Goal: Transaction & Acquisition: Purchase product/service

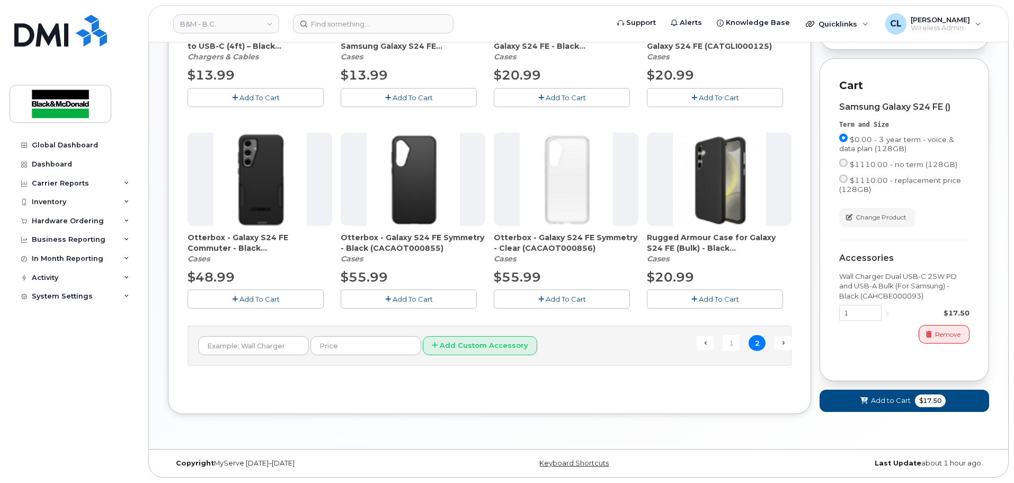
scroll to position [212, 0]
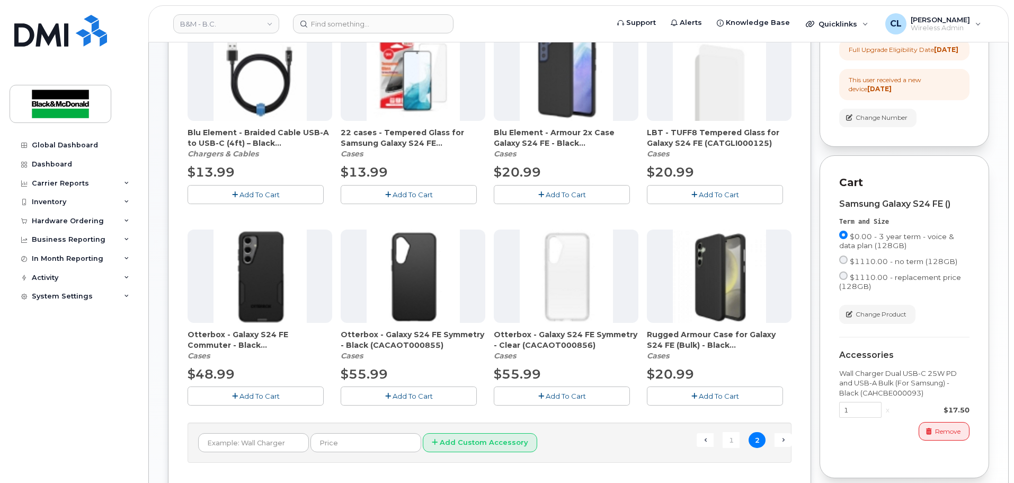
click at [572, 196] on span "Add To Cart" at bounding box center [566, 194] width 40 height 8
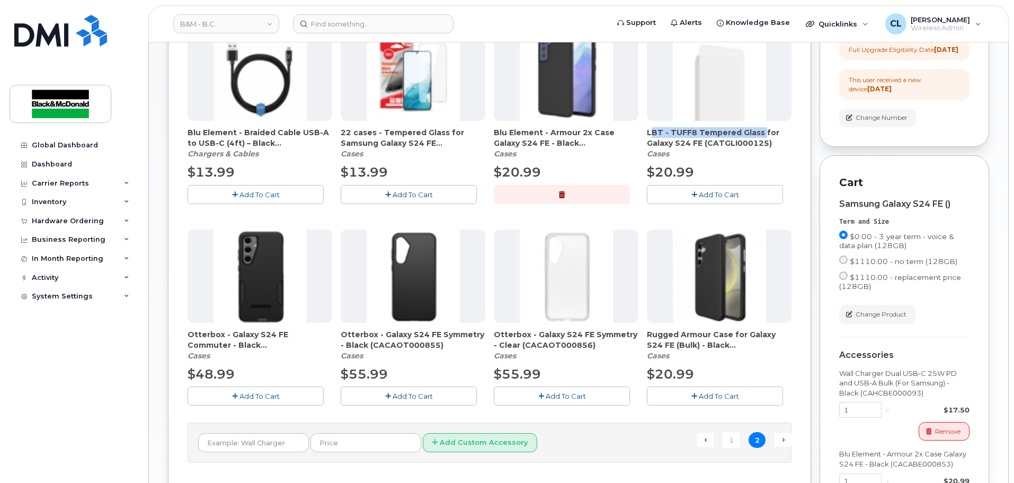
drag, startPoint x: 648, startPoint y: 131, endPoint x: 758, endPoint y: 127, distance: 110.3
click at [758, 127] on span "LBT - TUFF8 Tempered Glass for Galaxy S24 FE (CATGLI000125)" at bounding box center [719, 137] width 145 height 21
copy span "LBT - TUFF8 Tempered Glass"
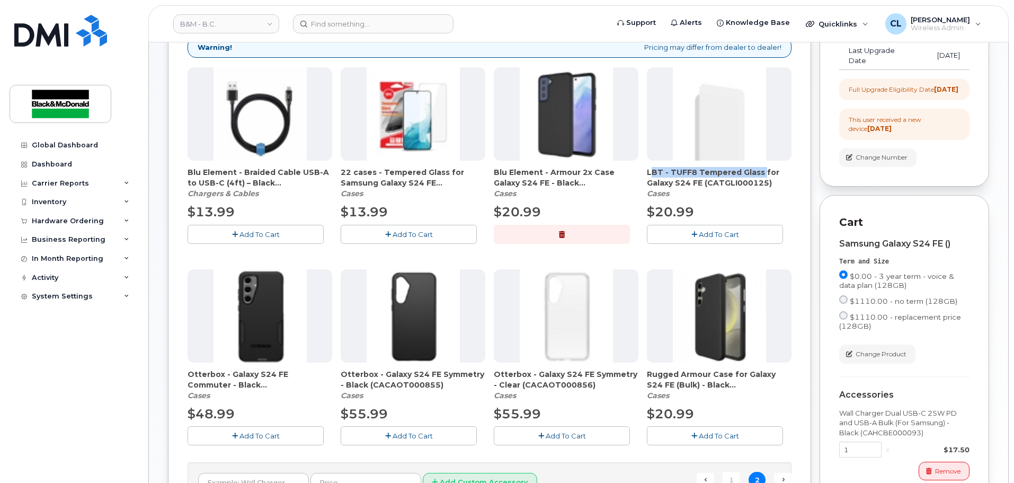
scroll to position [106, 0]
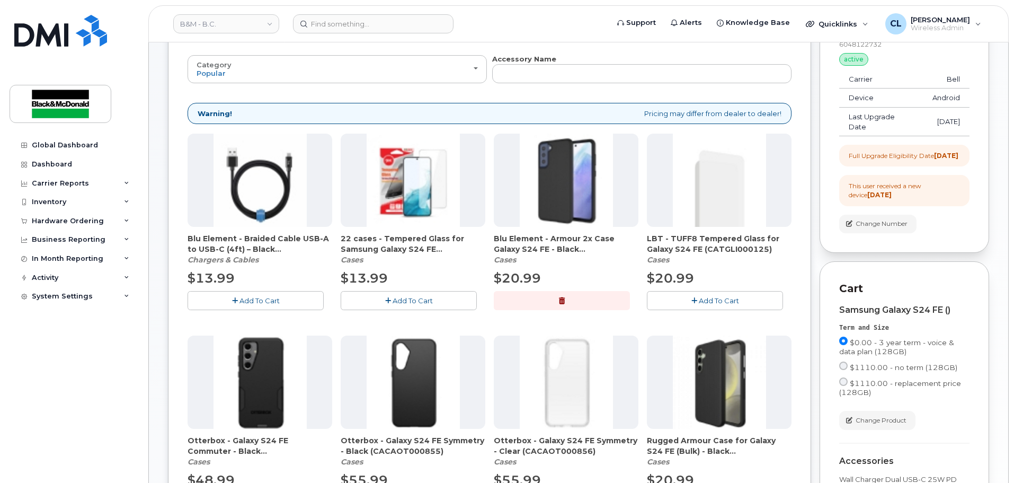
click at [709, 256] on div "LBT - TUFF8 Tempered Glass for Galaxy S24 FE (CATGLI000125) Cases" at bounding box center [719, 249] width 145 height 32
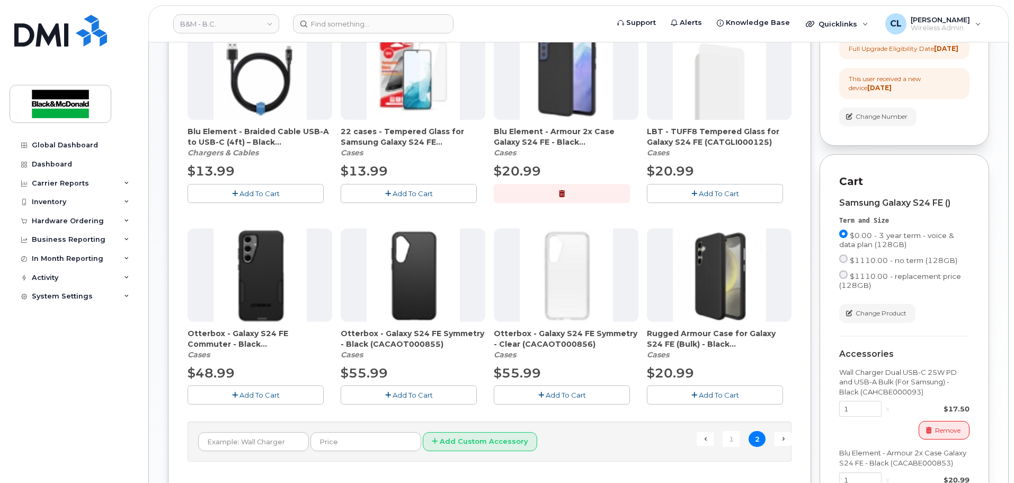
scroll to position [212, 0]
click at [716, 194] on span "Add To Cart" at bounding box center [719, 194] width 40 height 8
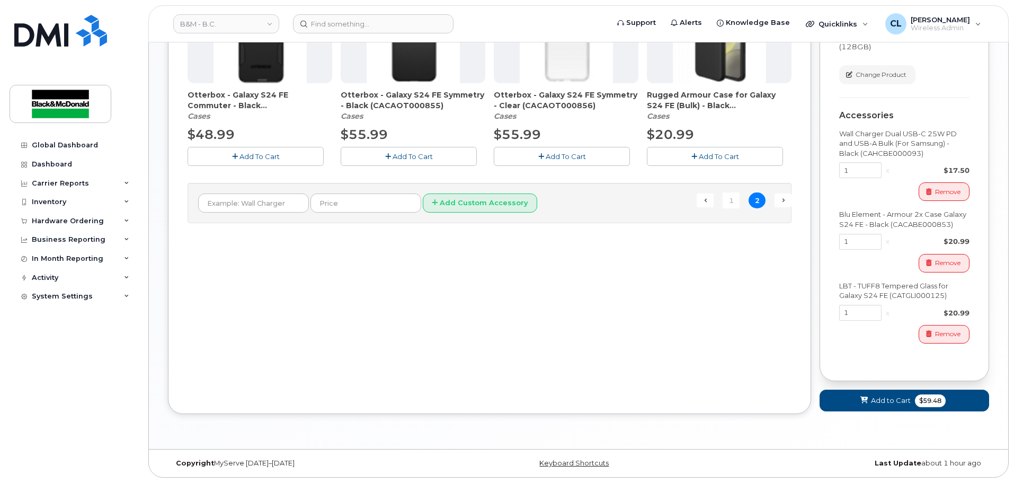
scroll to position [460, 0]
click at [900, 398] on span "Add to Cart" at bounding box center [891, 400] width 40 height 10
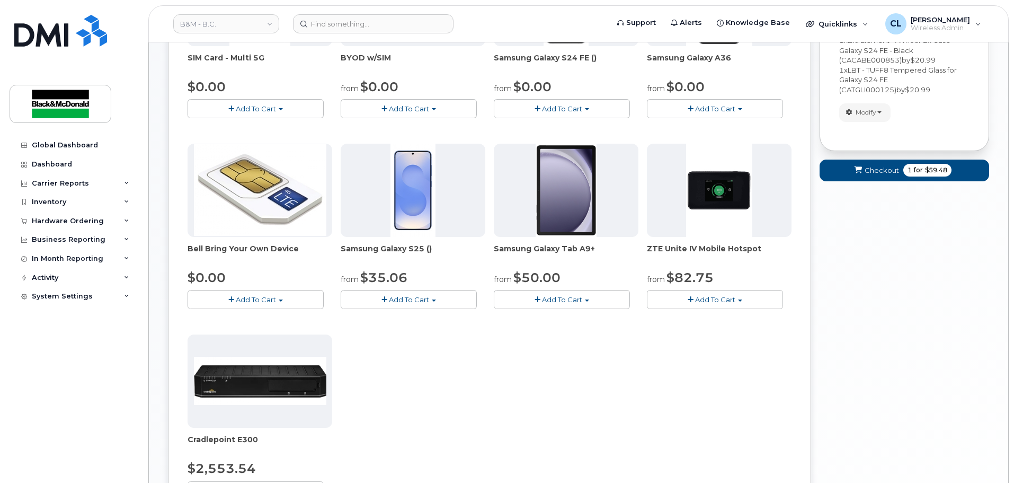
scroll to position [252, 0]
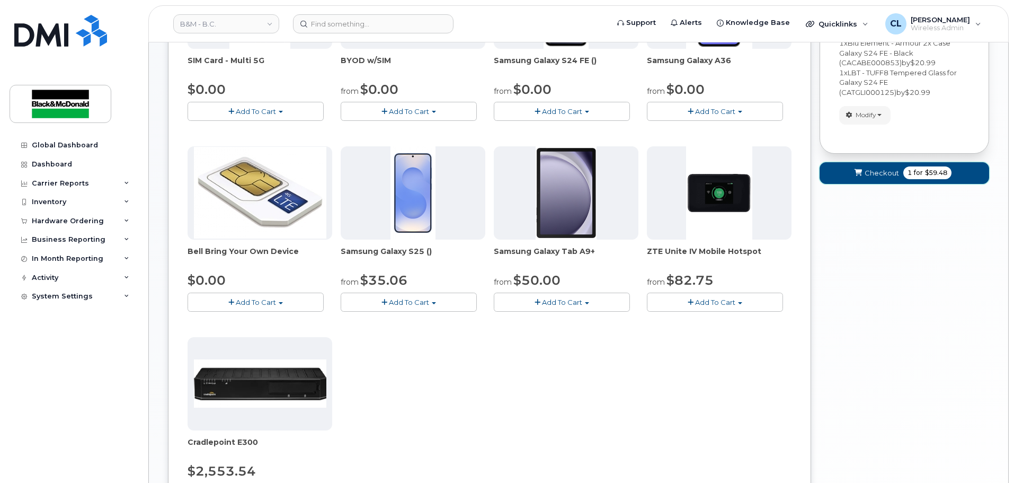
click at [845, 162] on button "Checkout 1 for $59.48" at bounding box center [905, 173] width 170 height 22
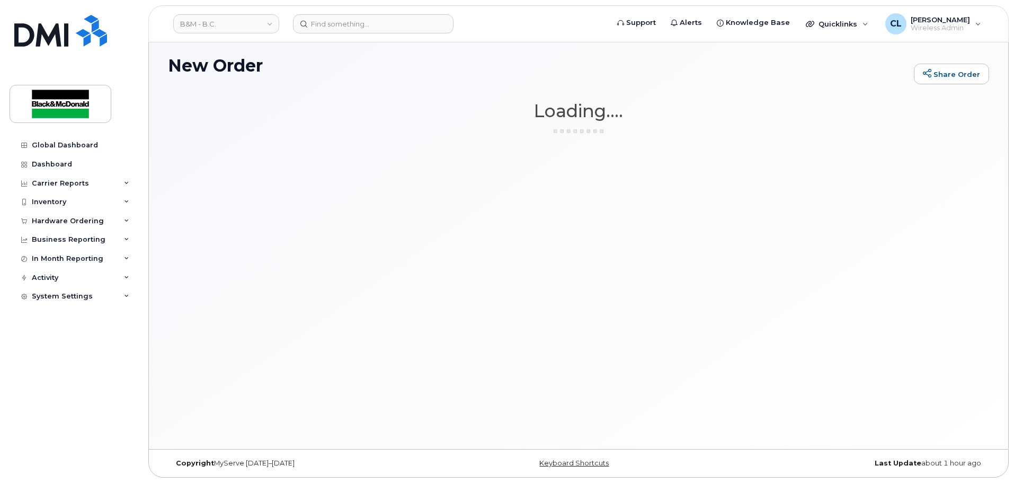
scroll to position [5, 0]
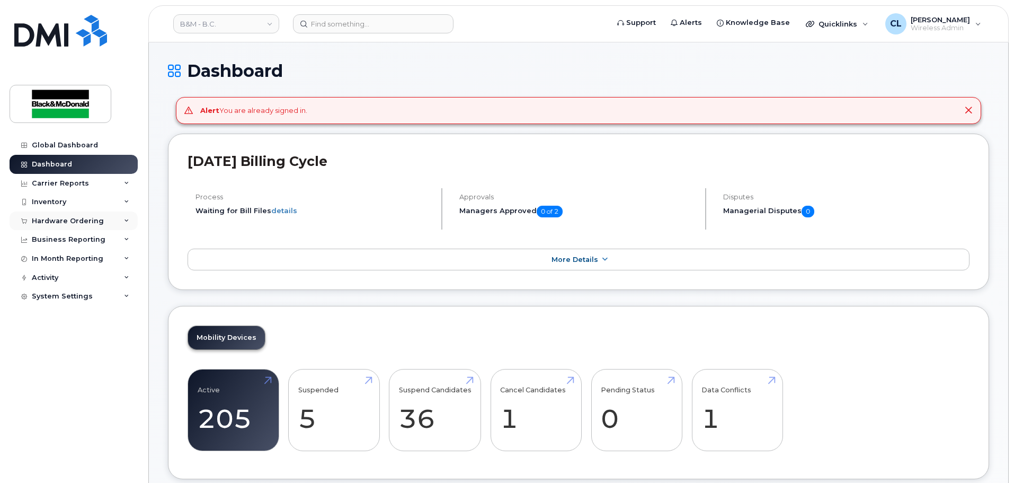
click at [93, 221] on div "Hardware Ordering" at bounding box center [68, 221] width 72 height 8
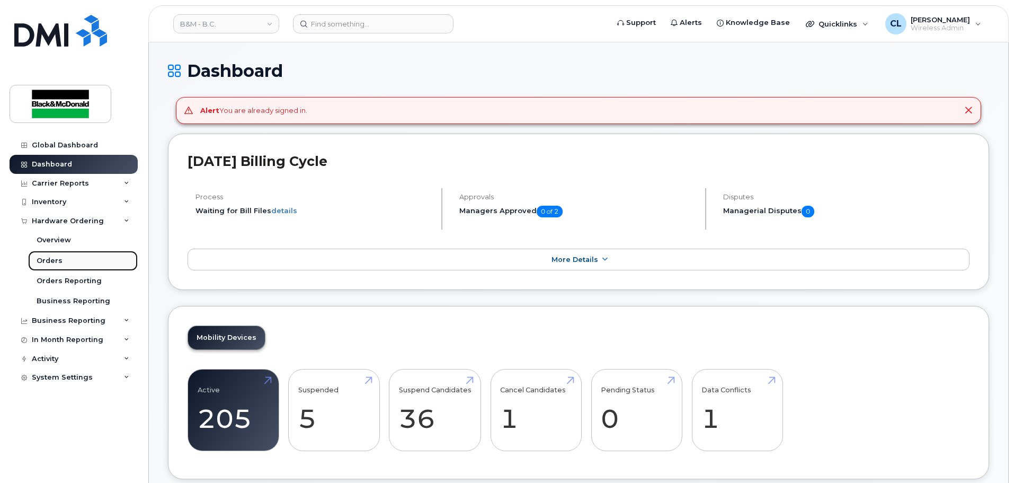
click at [46, 262] on div "Orders" at bounding box center [50, 261] width 26 height 10
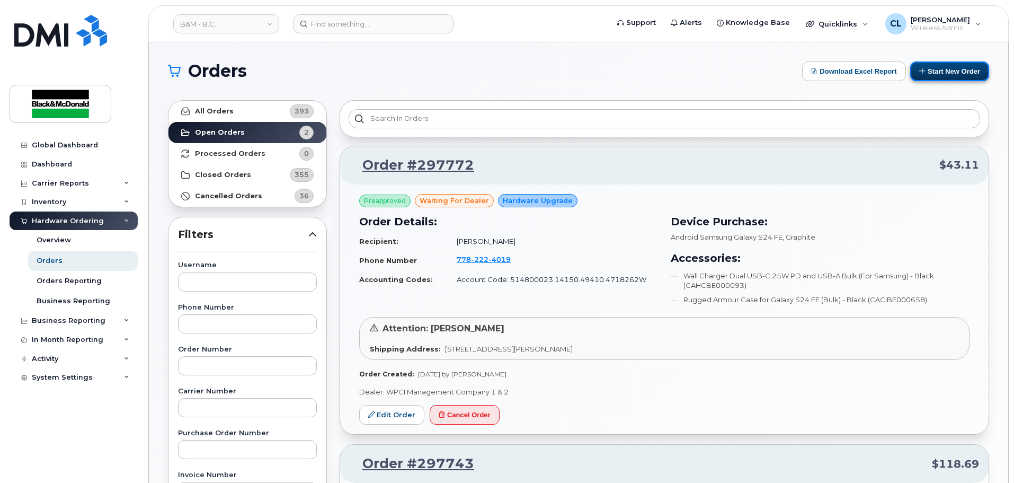
click at [956, 68] on button "Start New Order" at bounding box center [949, 71] width 79 height 20
click at [336, 14] on header "B&M - B.C. Support Alerts Knowledge Base Quicklinks Suspend / Cancel Device Cha…" at bounding box center [578, 23] width 860 height 37
click at [336, 20] on input at bounding box center [373, 23] width 161 height 19
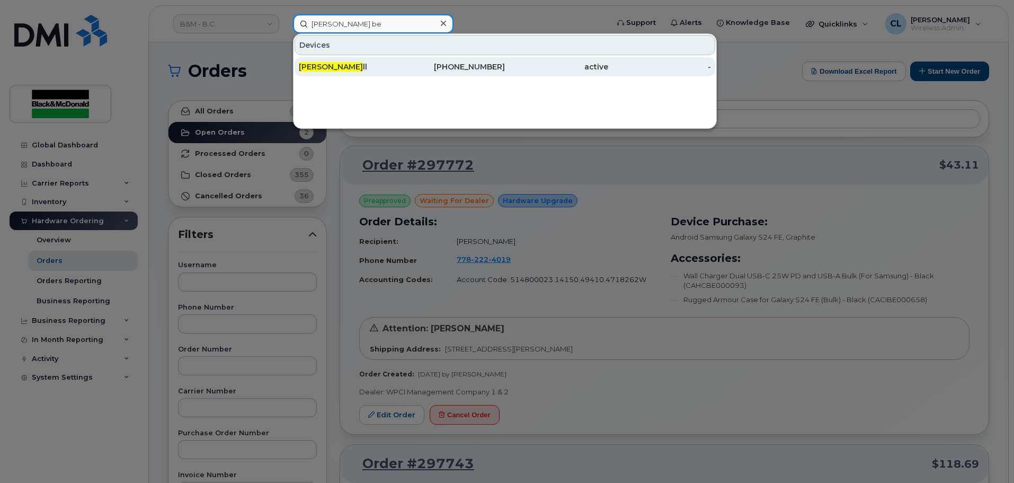
type input "Brad be"
click at [372, 67] on div "Brad Be ll" at bounding box center [350, 66] width 103 height 11
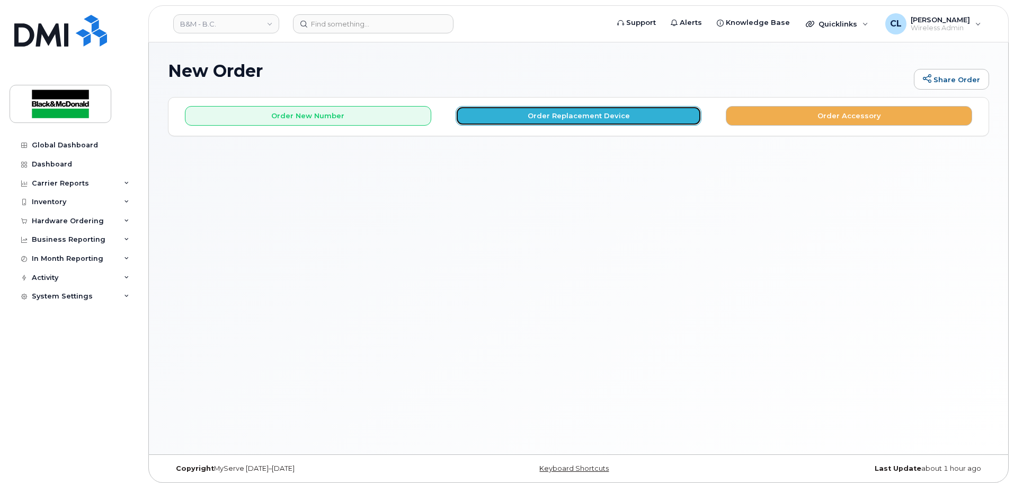
click at [619, 116] on button "Order Replacement Device" at bounding box center [579, 116] width 246 height 20
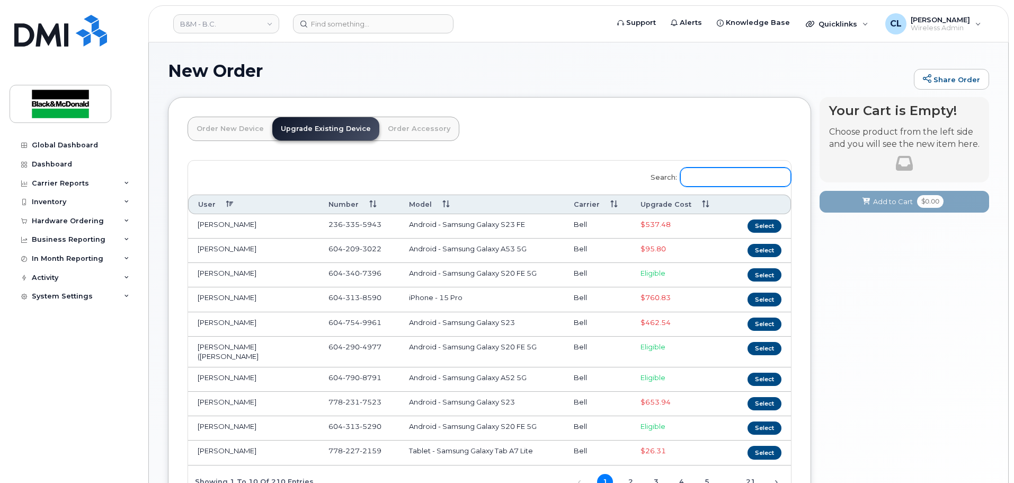
click at [726, 181] on input "Search:" at bounding box center [735, 176] width 111 height 19
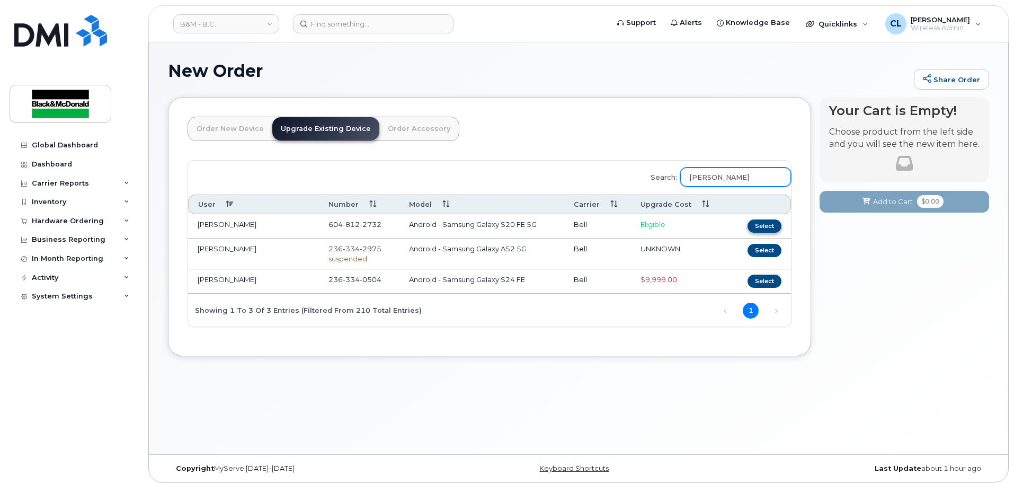
type input "Brad"
click at [763, 219] on button "Select" at bounding box center [764, 225] width 34 height 13
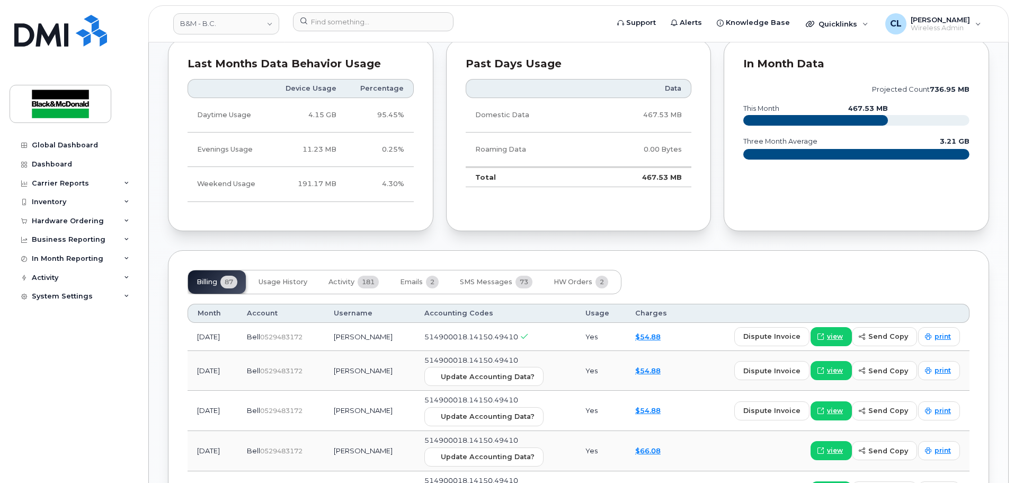
scroll to position [583, 0]
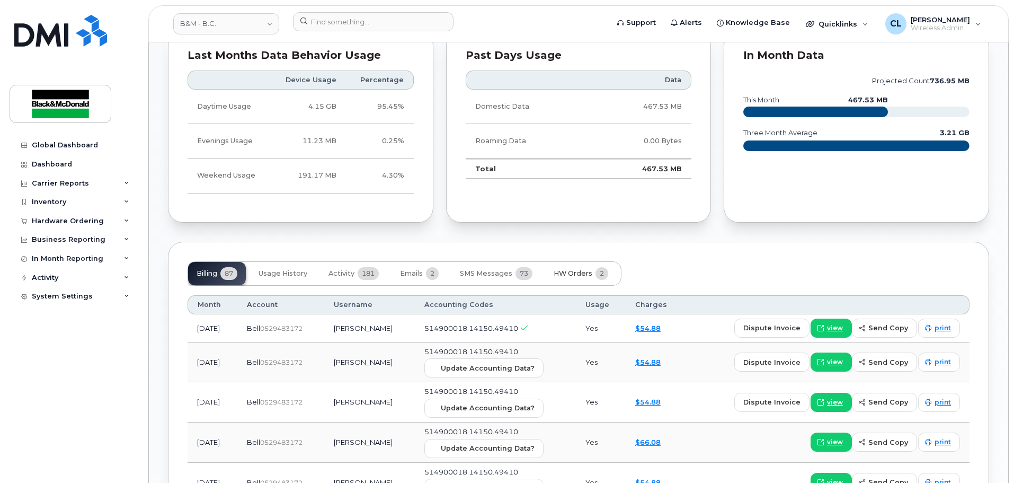
click at [575, 278] on button "HW Orders 2" at bounding box center [581, 273] width 72 height 23
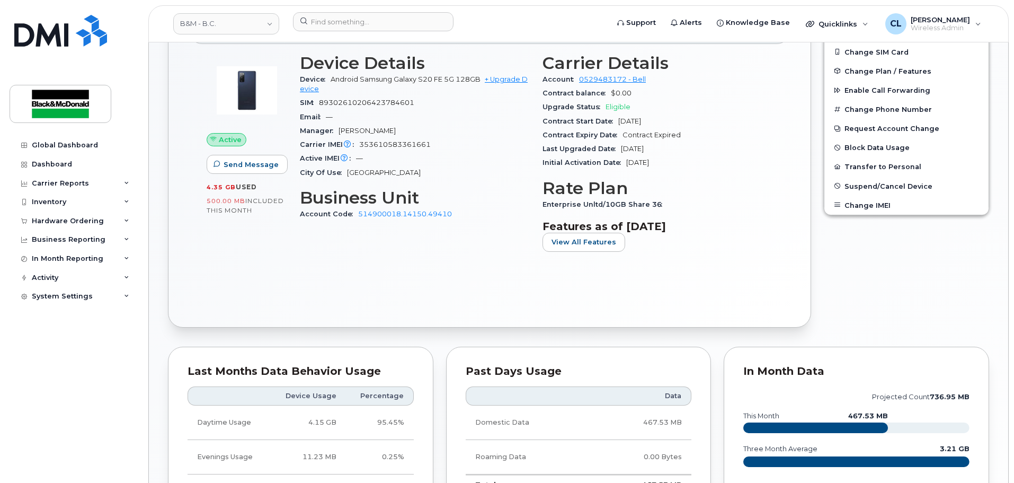
scroll to position [170, 0]
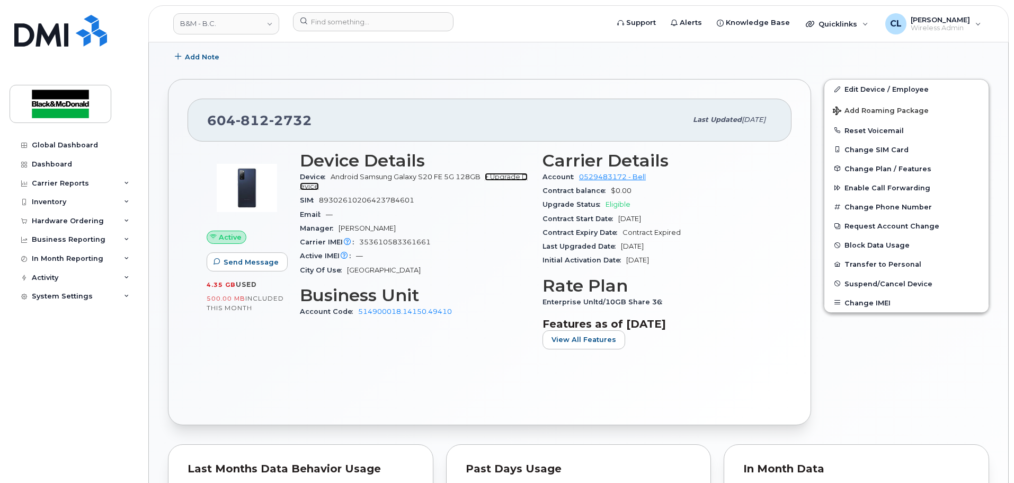
click at [497, 176] on link "+ Upgrade Device" at bounding box center [414, 181] width 228 height 17
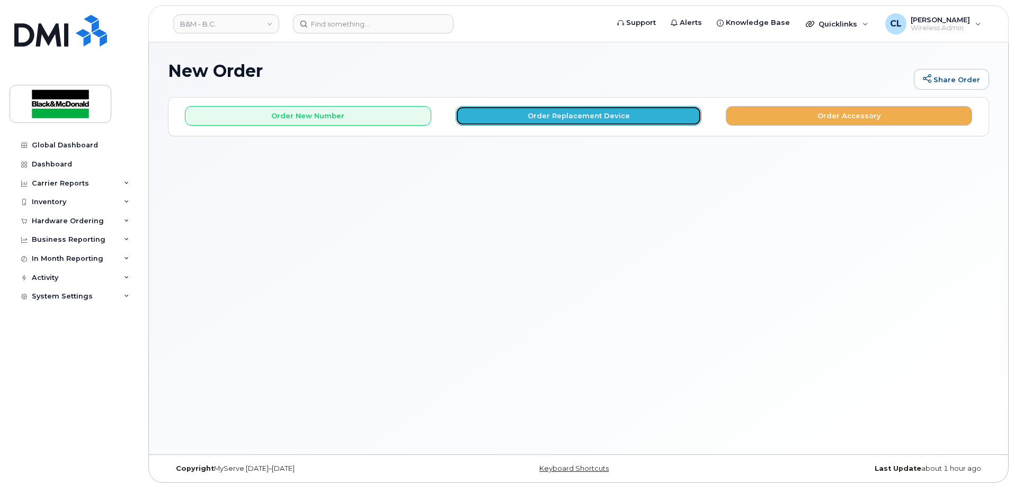
click at [583, 114] on button "Order Replacement Device" at bounding box center [579, 116] width 246 height 20
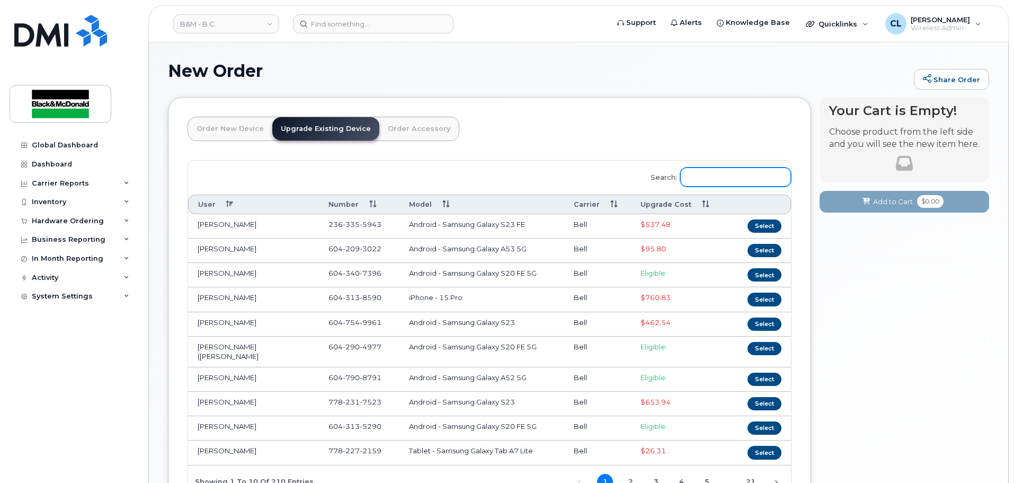
click at [733, 178] on input "Search:" at bounding box center [735, 176] width 111 height 19
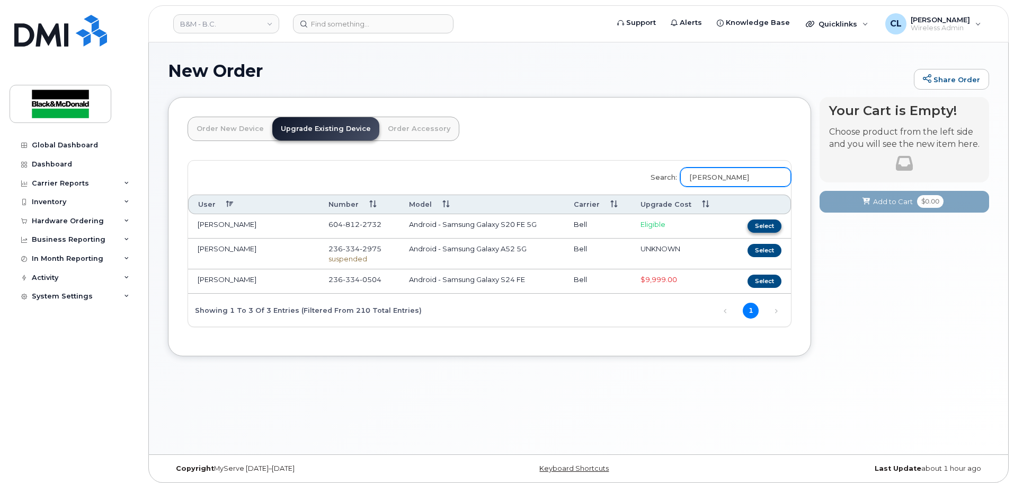
type input "[PERSON_NAME]"
click at [762, 224] on button "Select" at bounding box center [764, 225] width 34 height 13
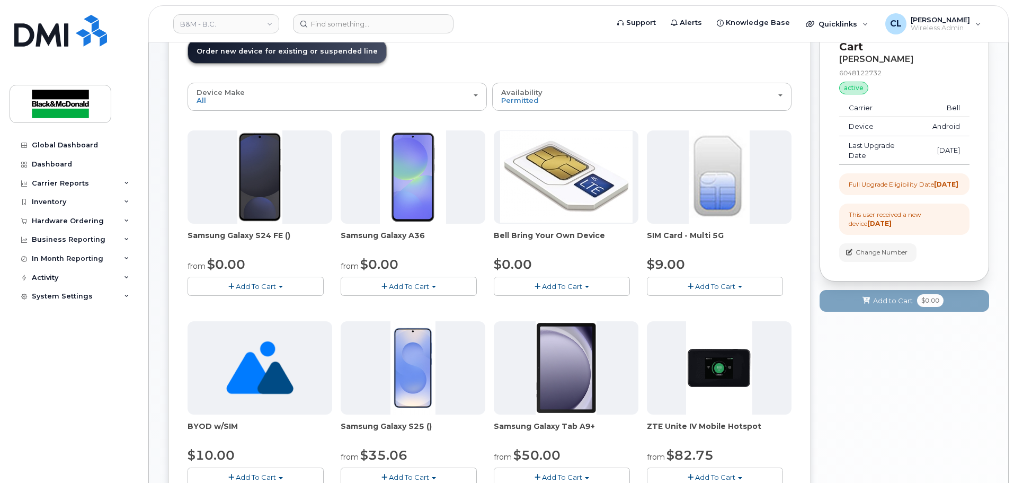
scroll to position [159, 0]
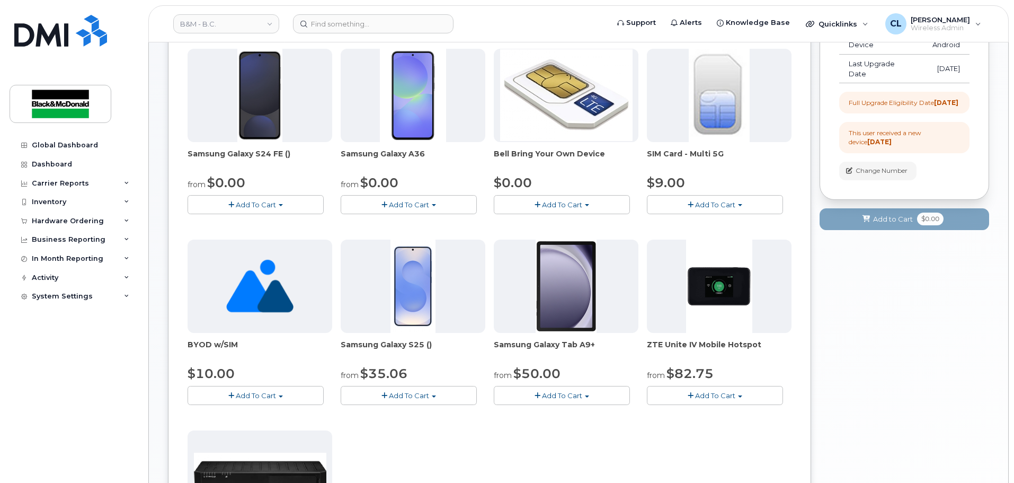
click at [263, 201] on span "Add To Cart" at bounding box center [256, 204] width 40 height 8
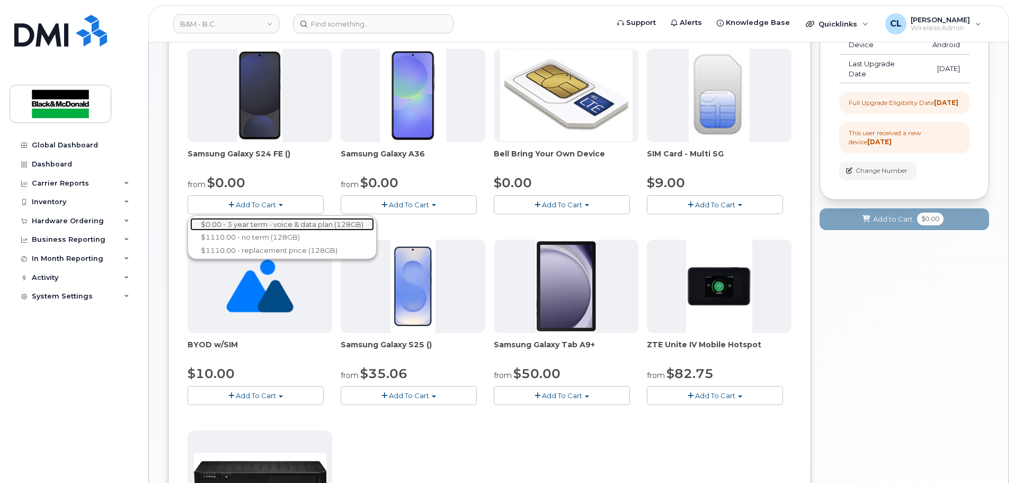
click at [277, 221] on link "$0.00 - 3 year term - voice & data plan (128GB)" at bounding box center [282, 224] width 184 height 13
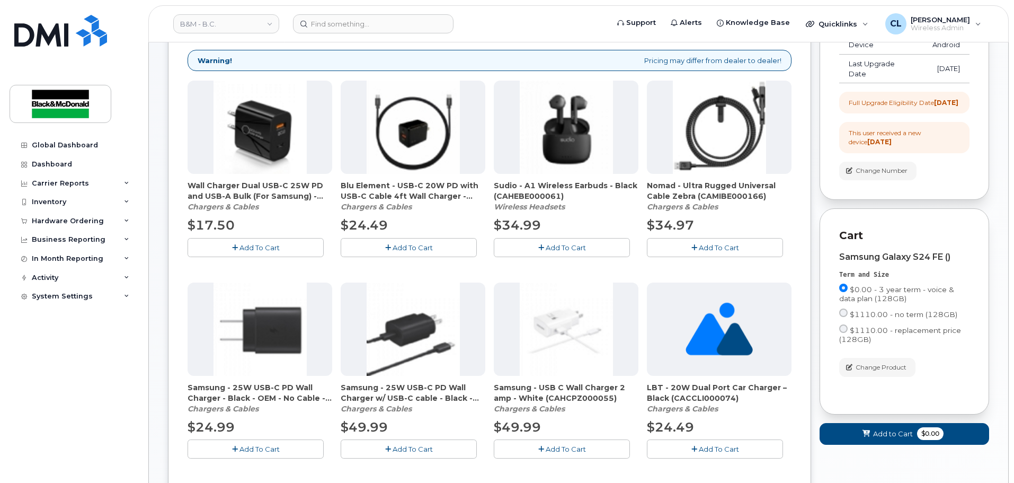
click at [252, 252] on button "Add To Cart" at bounding box center [256, 247] width 136 height 19
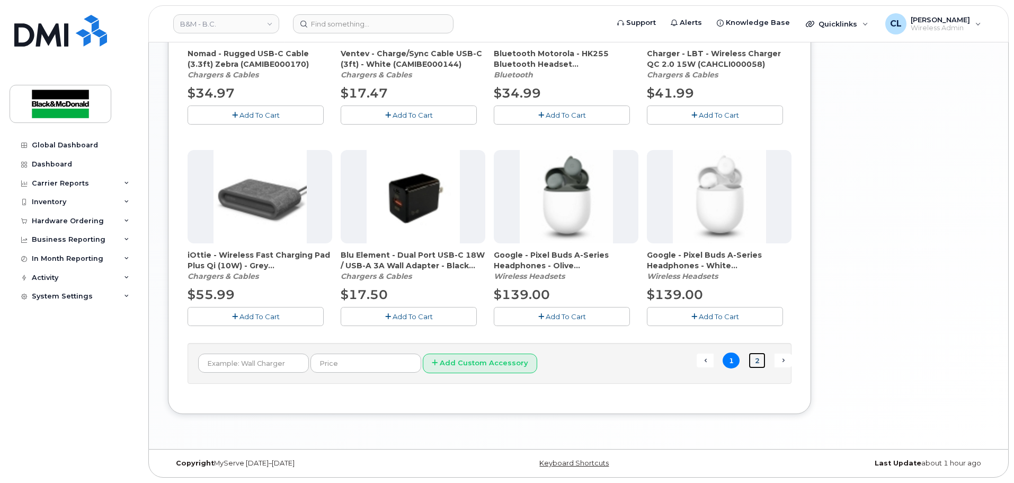
click at [758, 360] on link "2" at bounding box center [757, 360] width 17 height 16
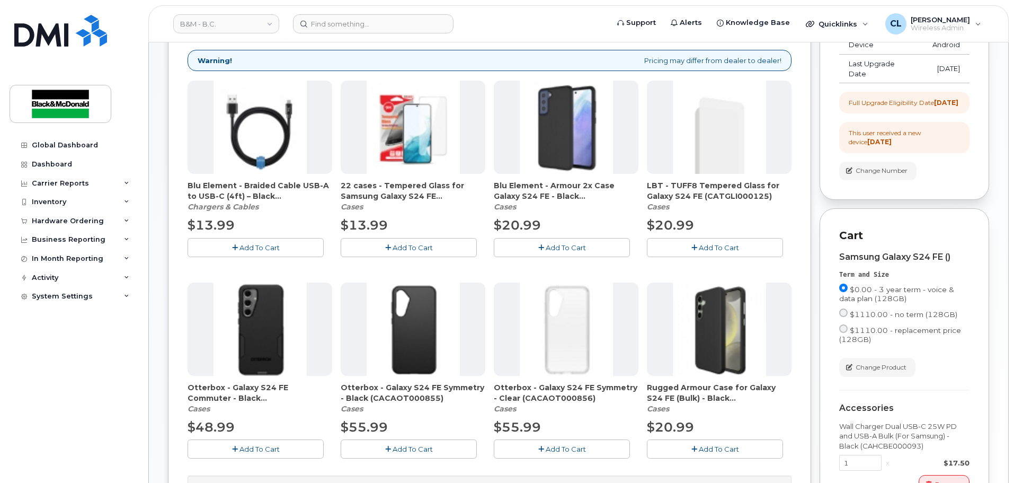
click at [565, 246] on span "Add To Cart" at bounding box center [566, 247] width 40 height 8
click at [412, 247] on span "Add To Cart" at bounding box center [413, 247] width 40 height 8
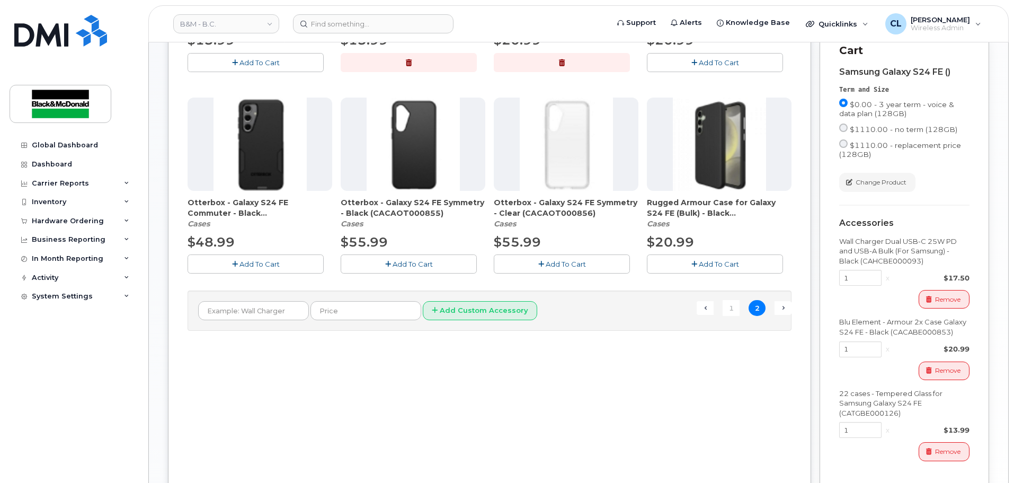
scroll to position [424, 0]
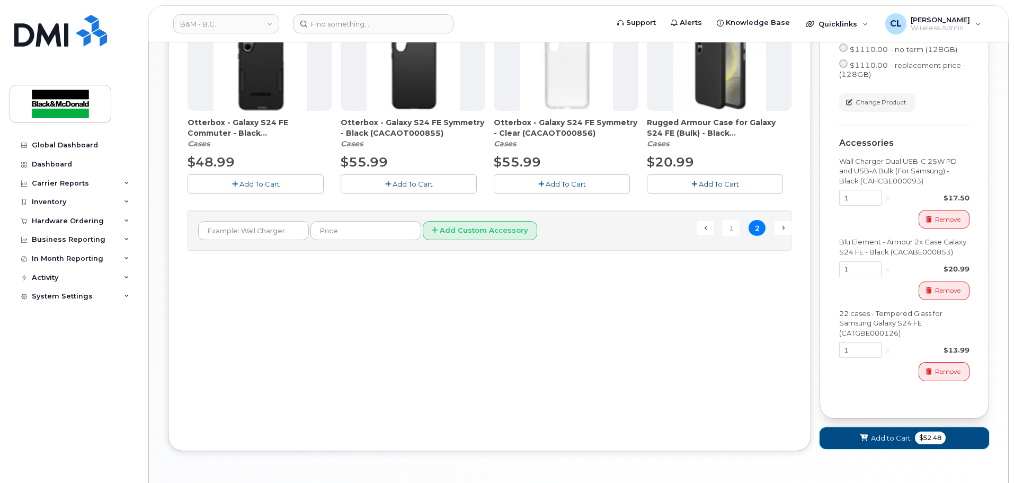
click at [904, 443] on span "Add to Cart" at bounding box center [891, 438] width 40 height 10
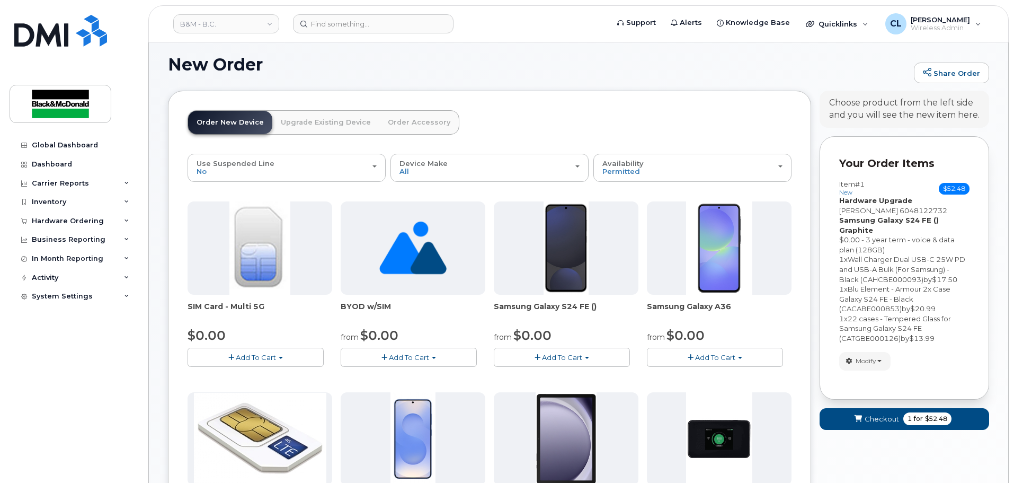
scroll to position [0, 0]
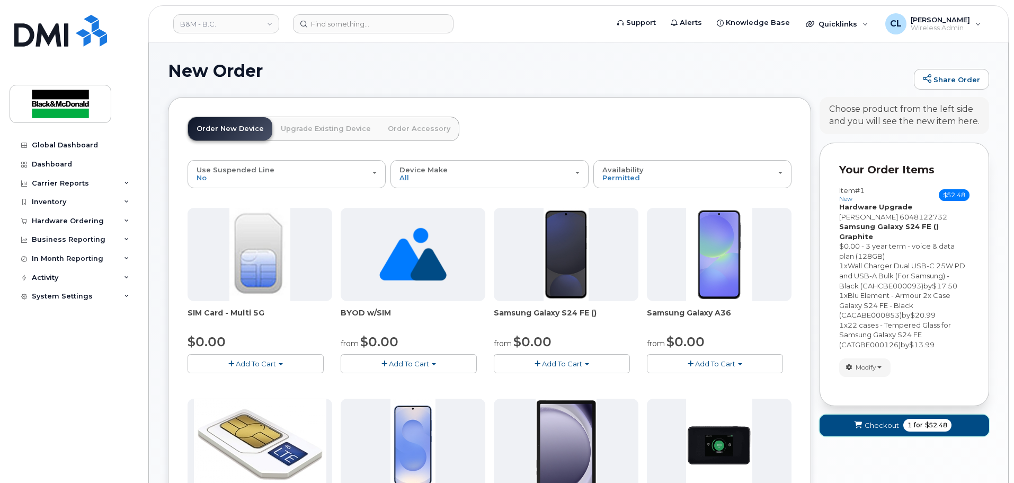
click at [880, 420] on span "Checkout" at bounding box center [882, 425] width 34 height 10
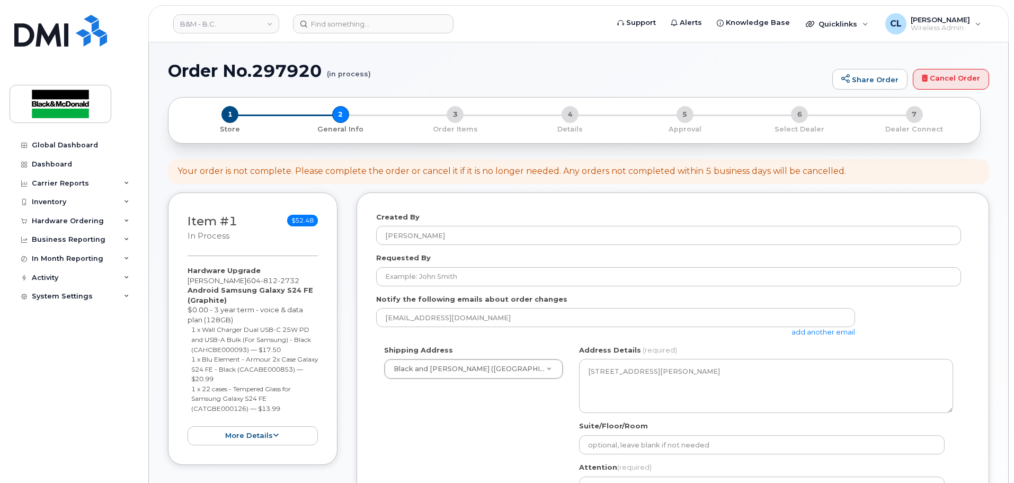
select select
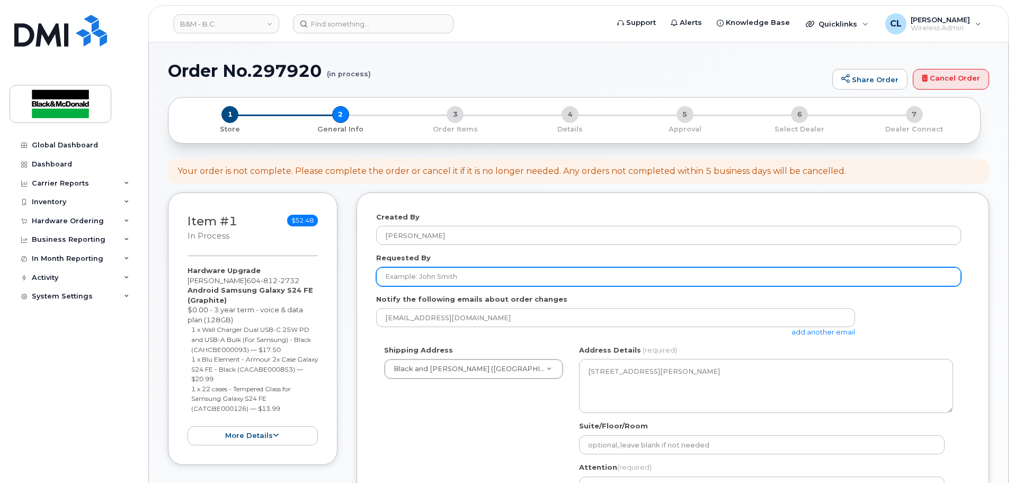
click at [460, 281] on input "Requested By" at bounding box center [668, 276] width 585 height 19
type input "[PERSON_NAME]"
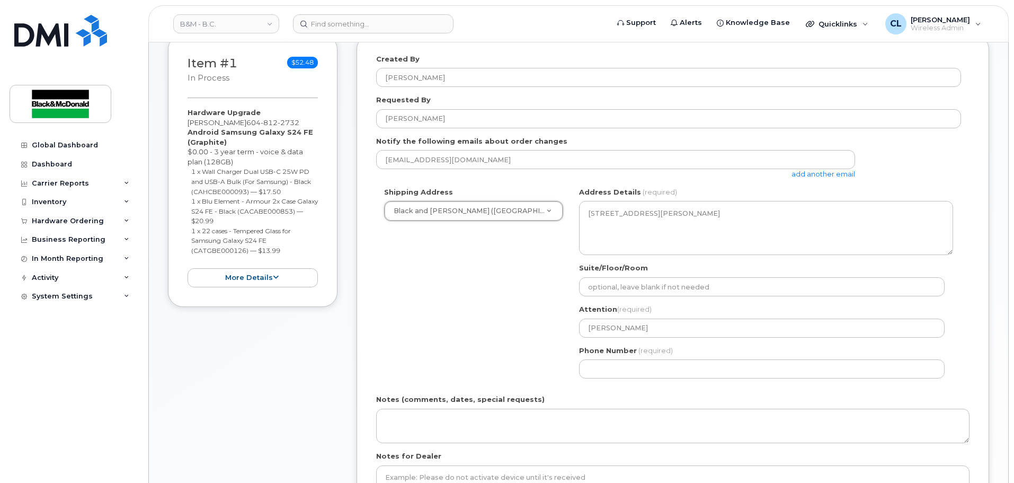
scroll to position [159, 0]
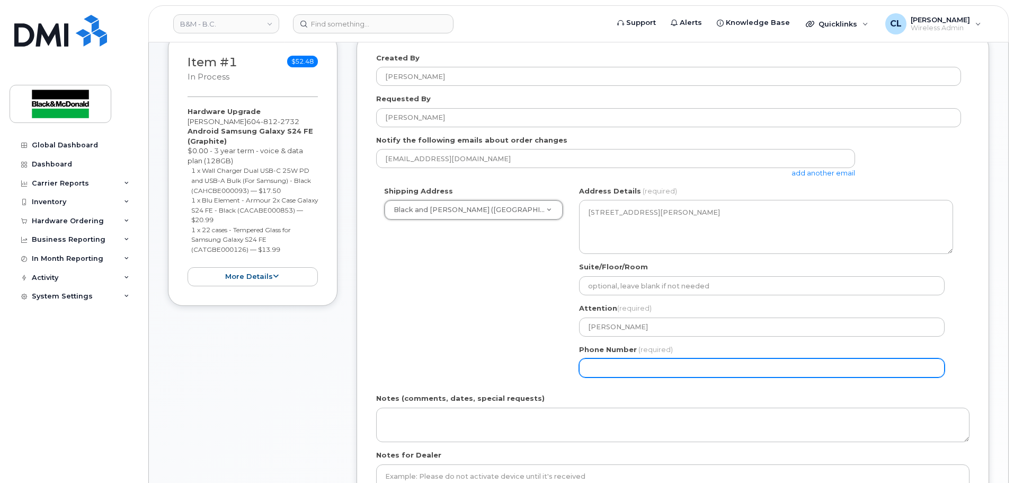
click at [627, 366] on input "Phone Number" at bounding box center [762, 367] width 366 height 19
select select
type input "604301364"
select select
type input "6043013644"
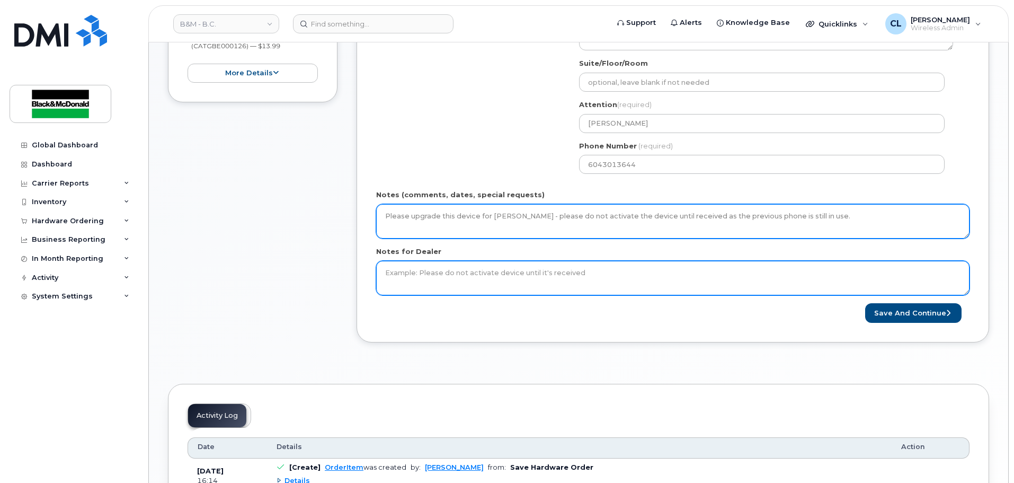
scroll to position [371, 0]
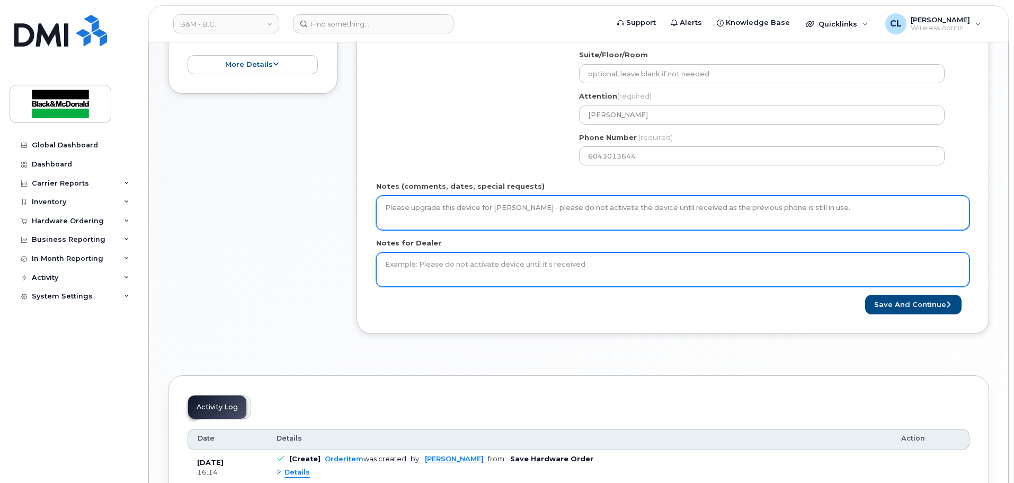
type textarea "Please upgrade this device for [PERSON_NAME] - please do not activate the devic…"
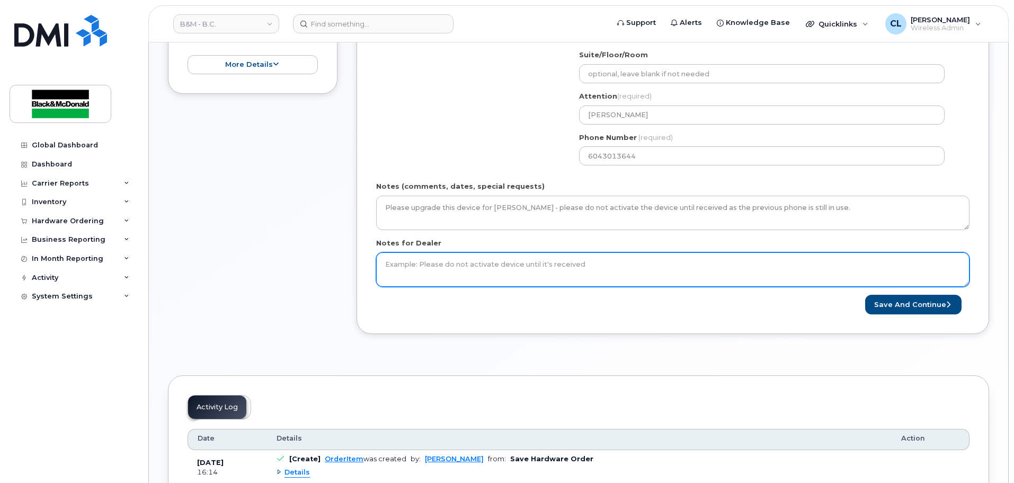
click at [539, 273] on textarea "Notes for Dealer" at bounding box center [672, 269] width 593 height 35
paste textarea "Please upgrade this device for [PERSON_NAME] - please do not activate the devic…"
type textarea "Please upgrade this device for [PERSON_NAME] - please do not activate the devic…"
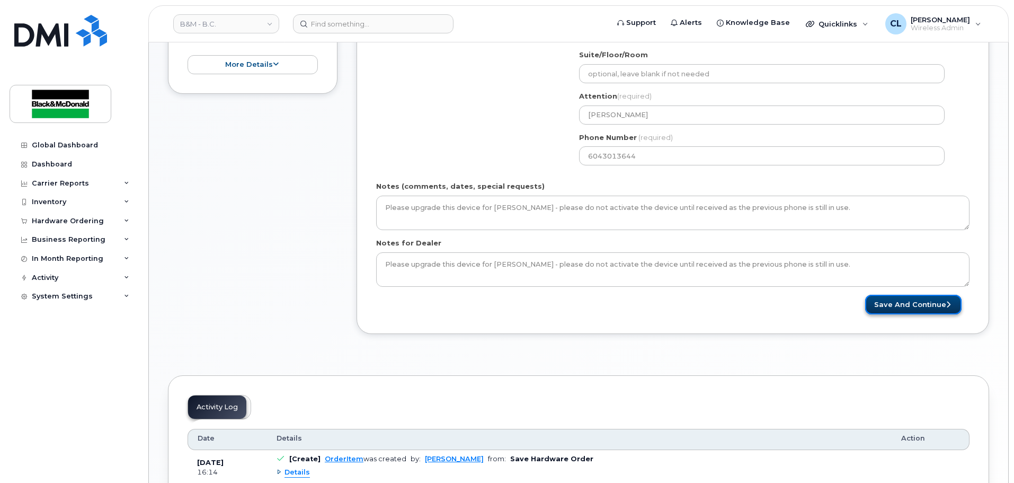
click at [939, 305] on button "Save and Continue" at bounding box center [913, 305] width 96 height 20
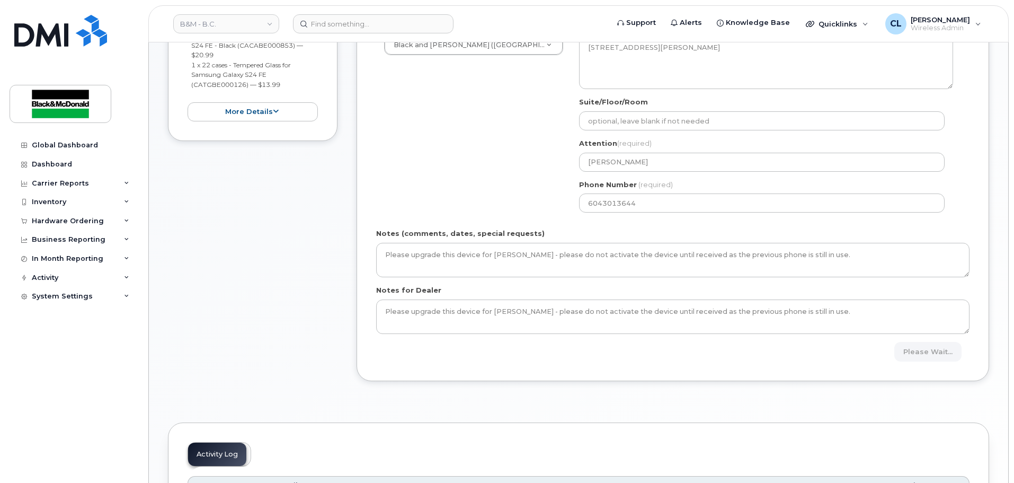
scroll to position [218, 0]
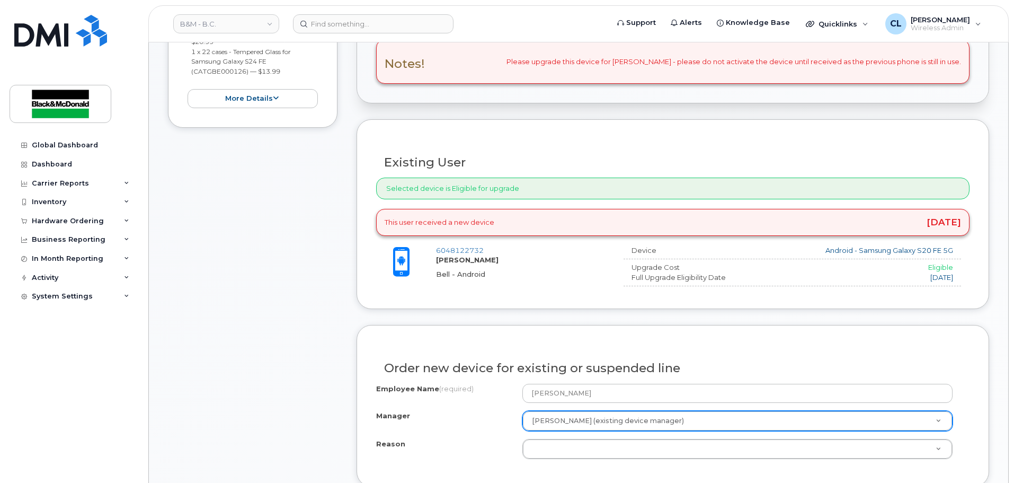
scroll to position [371, 0]
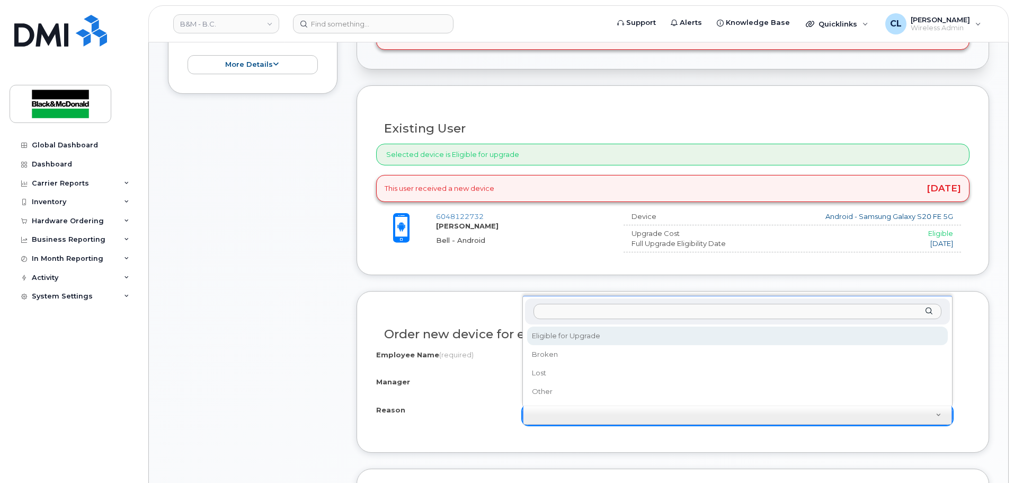
select select "eligible_for_upgrade"
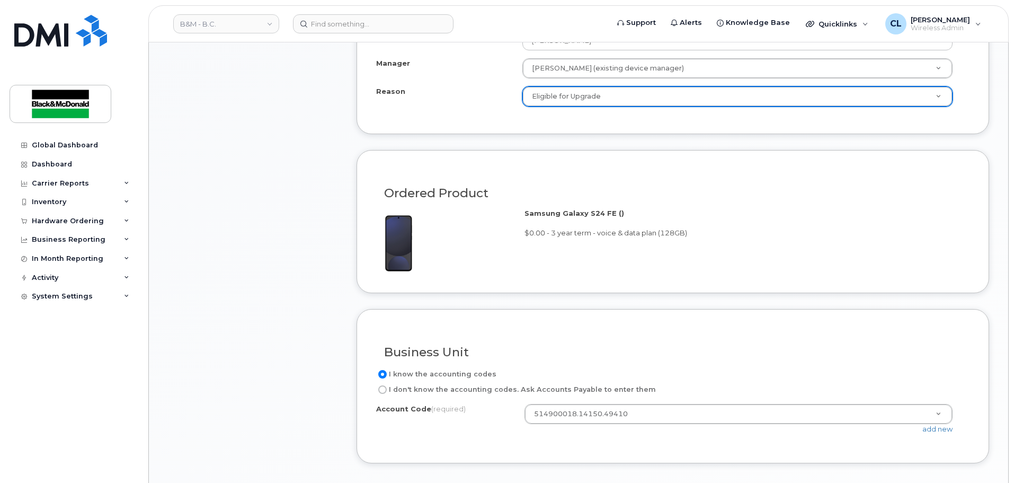
scroll to position [795, 0]
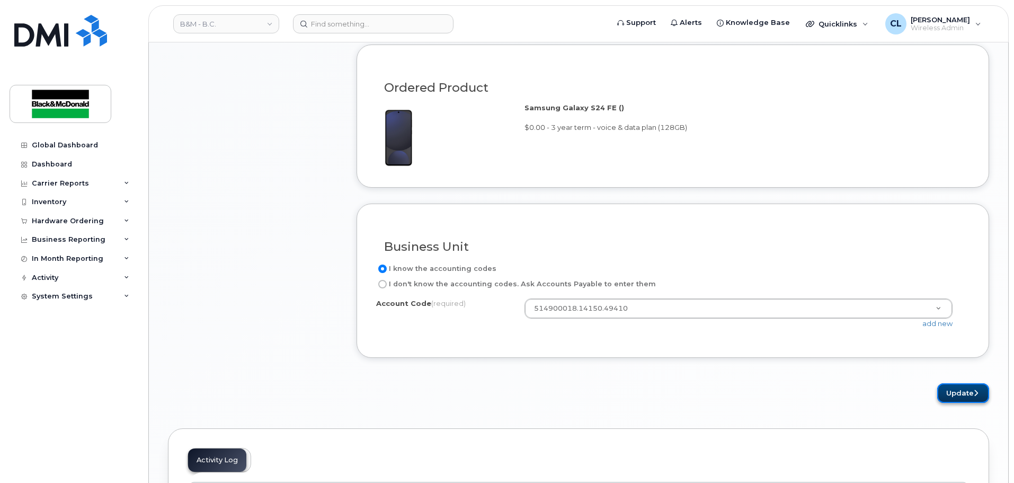
click at [961, 384] on button "Update" at bounding box center [963, 393] width 52 height 20
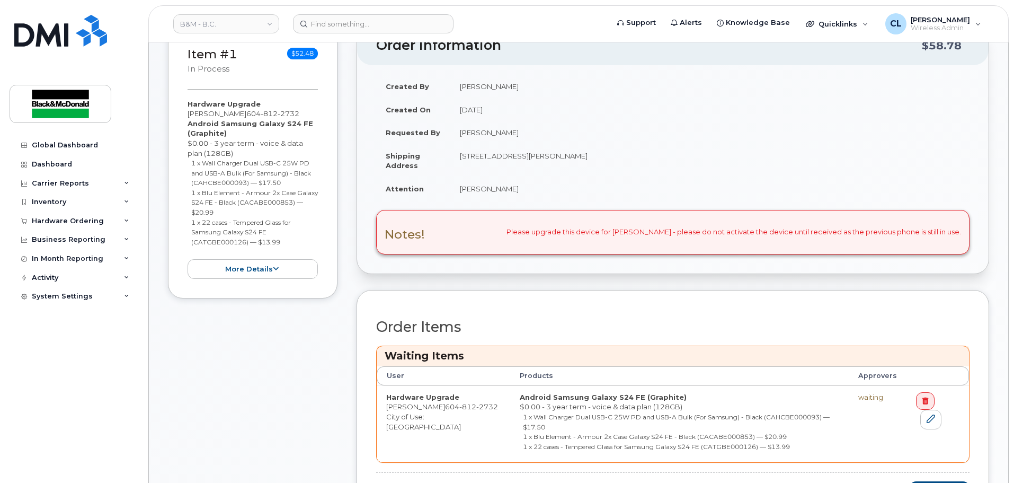
scroll to position [371, 0]
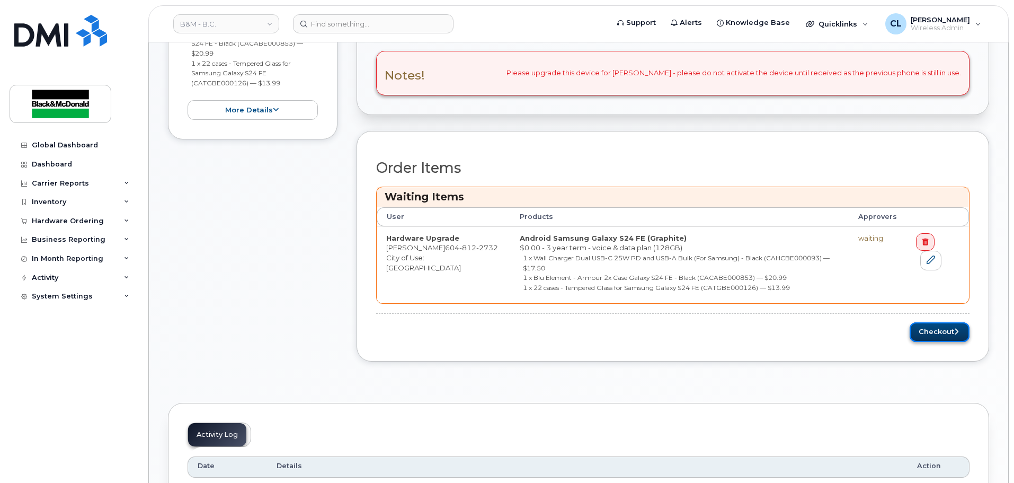
click at [932, 322] on button "Checkout" at bounding box center [940, 332] width 60 height 20
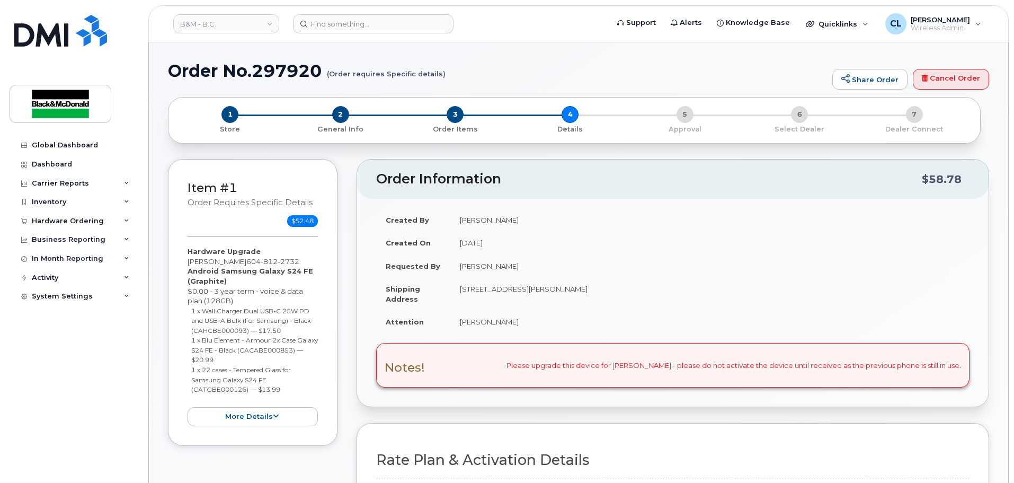
scroll to position [212, 0]
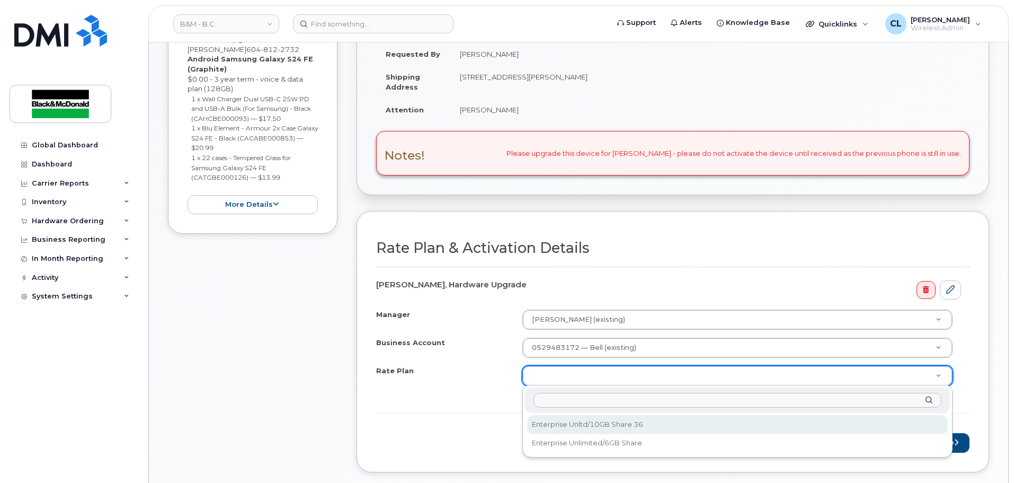
select select "Enterprise Unltd/10GB Share 36"
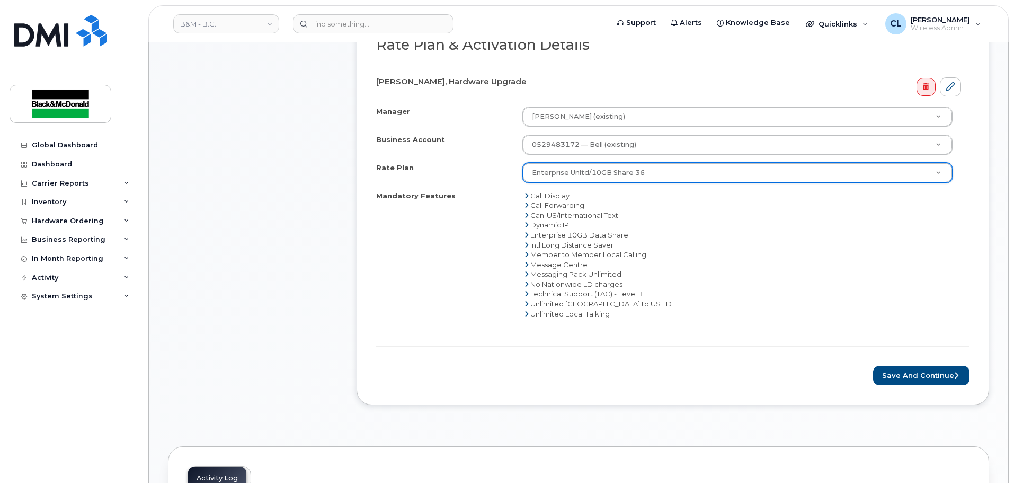
scroll to position [424, 0]
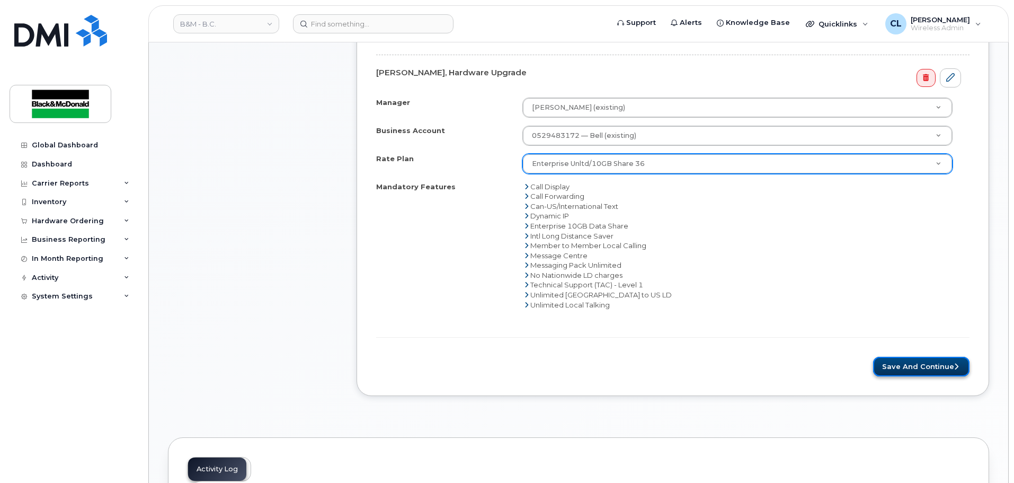
click at [930, 368] on button "Save and Continue" at bounding box center [921, 367] width 96 height 20
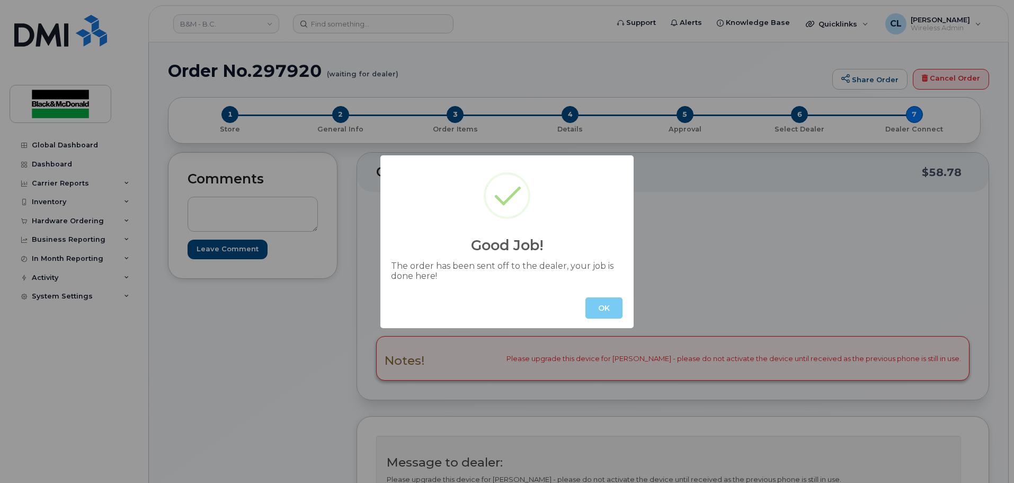
click at [606, 312] on button "OK" at bounding box center [603, 307] width 37 height 21
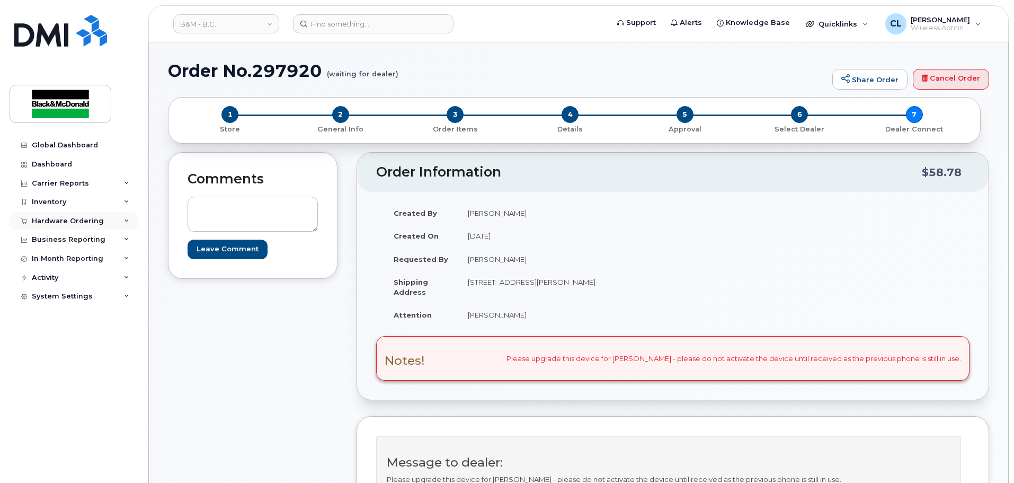
click at [46, 215] on div "Hardware Ordering" at bounding box center [74, 220] width 128 height 19
